Goal: Transaction & Acquisition: Purchase product/service

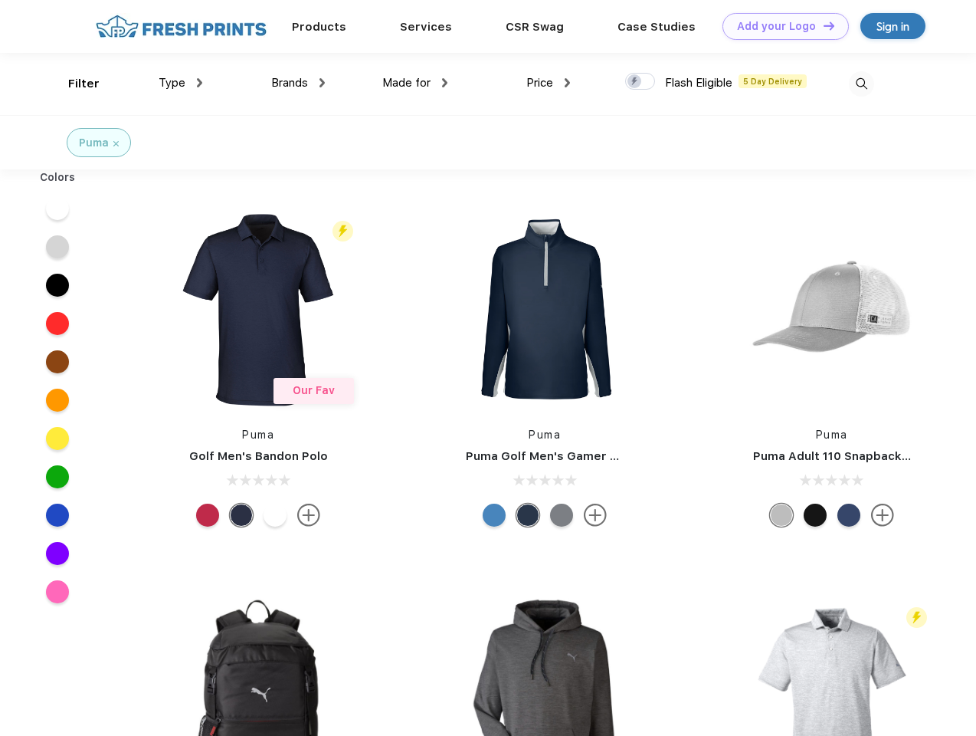
scroll to position [1, 0]
click at [780, 26] on link "Add your Logo Design Tool" at bounding box center [786, 26] width 126 height 27
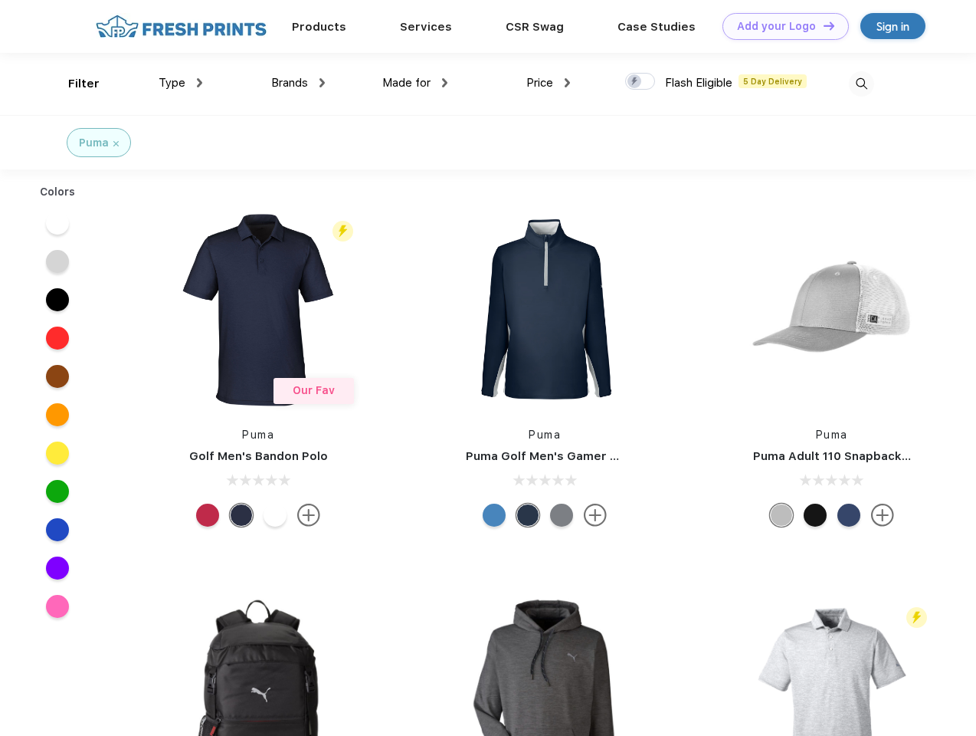
click at [0, 0] on div "Design Tool" at bounding box center [0, 0] width 0 height 0
click at [822, 25] on link "Add your Logo Design Tool" at bounding box center [786, 26] width 126 height 27
click at [74, 84] on div "Filter" at bounding box center [83, 84] width 31 height 18
click at [181, 83] on span "Type" at bounding box center [172, 83] width 27 height 14
click at [298, 83] on span "Brands" at bounding box center [289, 83] width 37 height 14
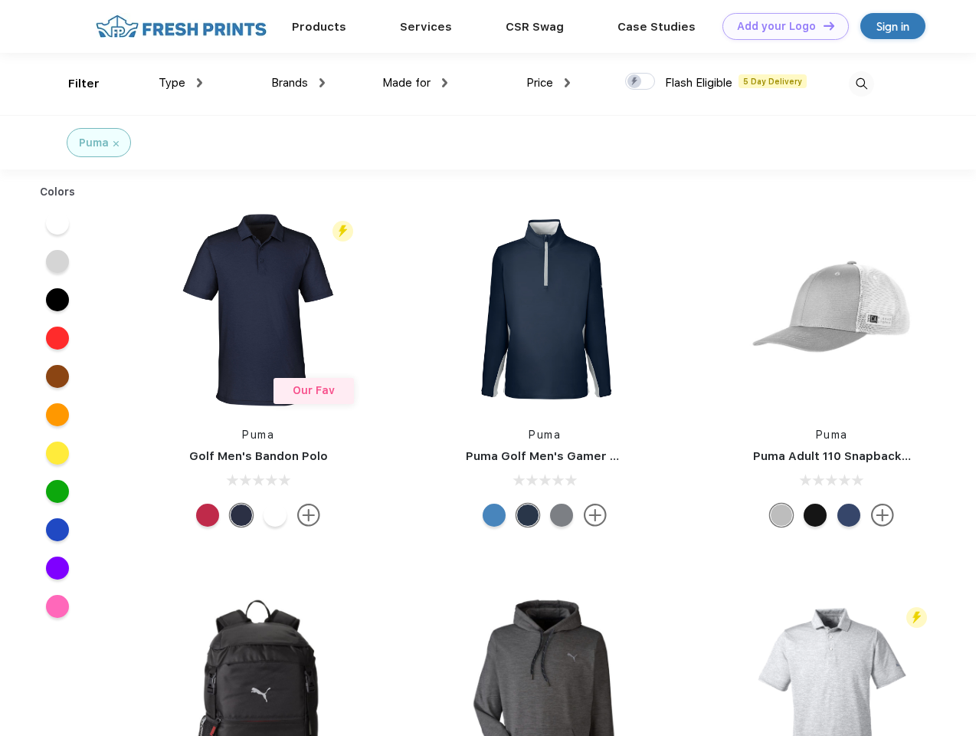
click at [415, 83] on span "Made for" at bounding box center [406, 83] width 48 height 14
click at [549, 83] on span "Price" at bounding box center [539, 83] width 27 height 14
click at [641, 82] on div at bounding box center [640, 81] width 30 height 17
click at [635, 82] on input "checkbox" at bounding box center [630, 77] width 10 height 10
click at [861, 84] on img at bounding box center [861, 83] width 25 height 25
